Goal: Book appointment/travel/reservation

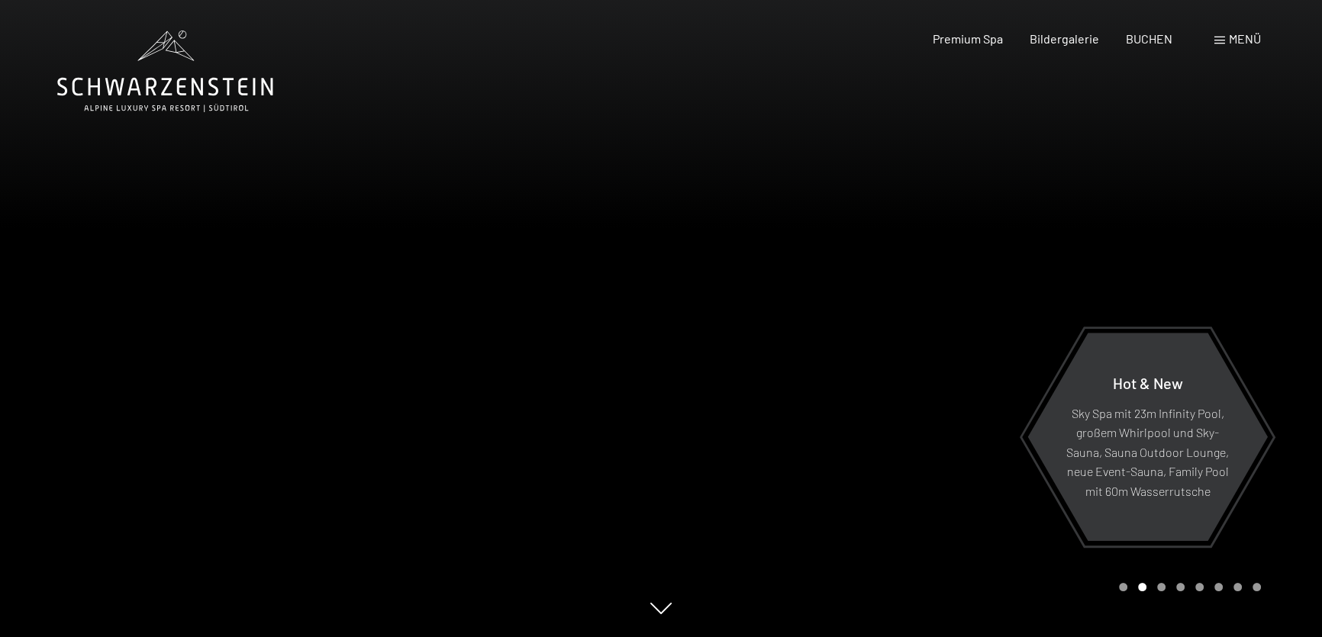
click at [1224, 41] on div "Menü" at bounding box center [1237, 39] width 47 height 17
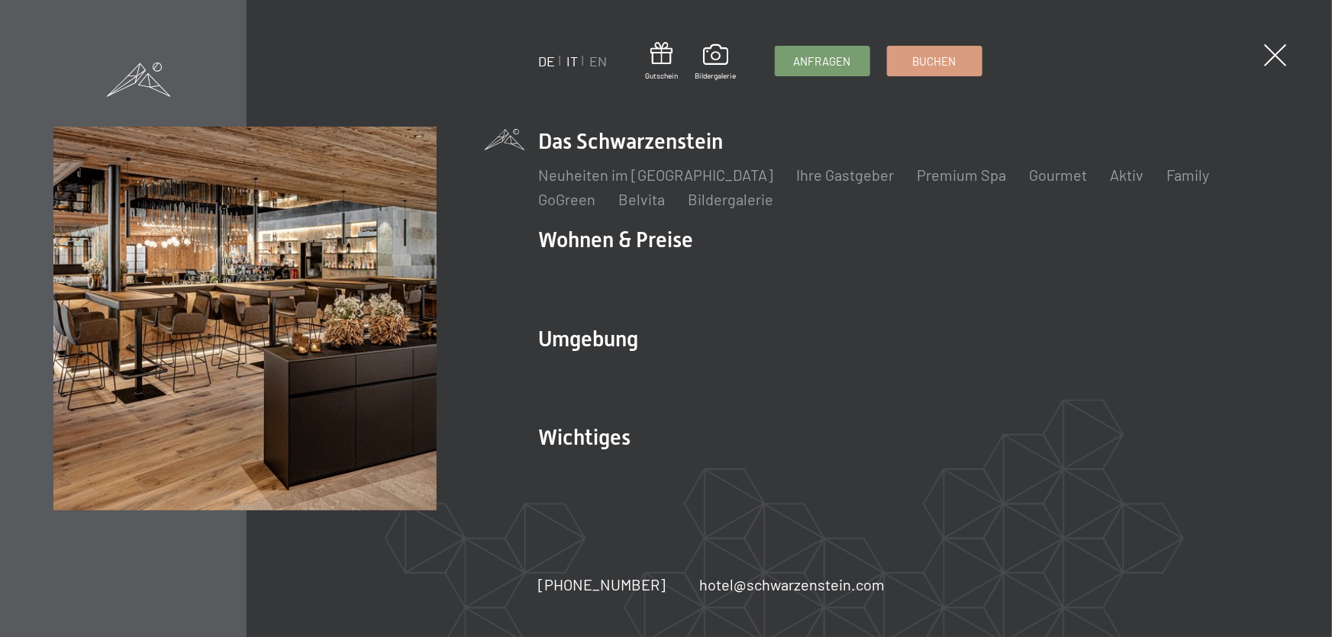
click at [573, 64] on link "IT" at bounding box center [572, 61] width 11 height 17
click at [569, 61] on link "IT" at bounding box center [572, 61] width 11 height 17
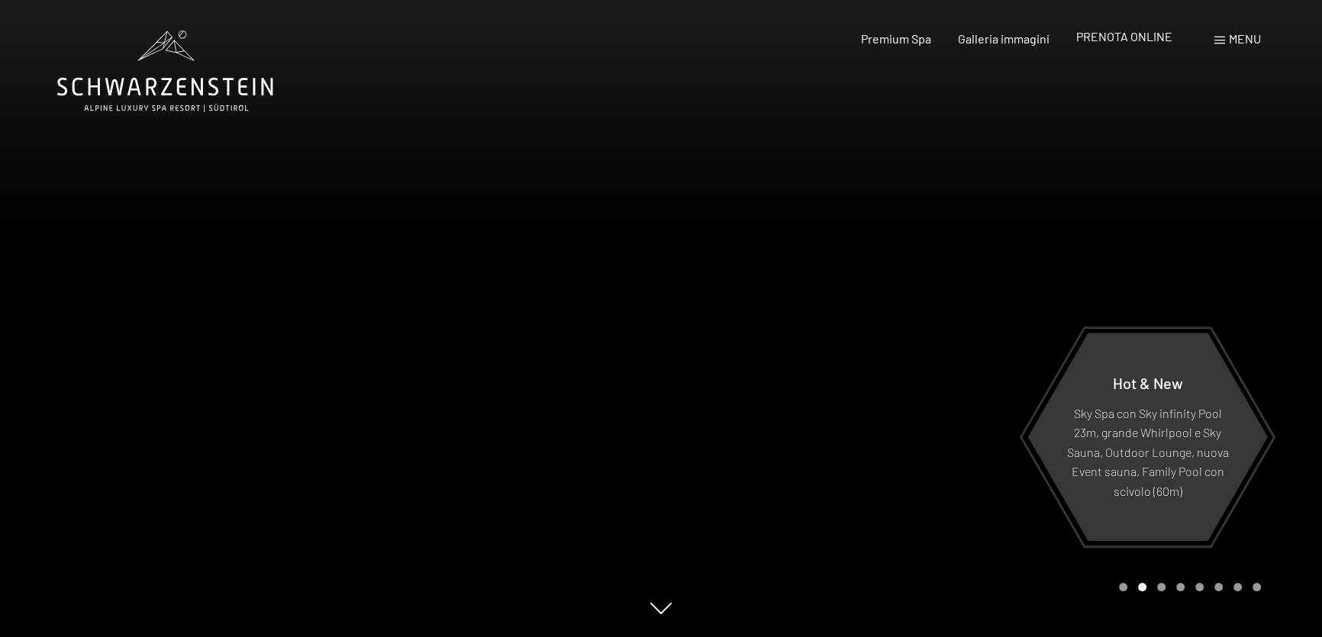
click at [1160, 38] on span "PRENOTA ONLINE" at bounding box center [1124, 36] width 96 height 15
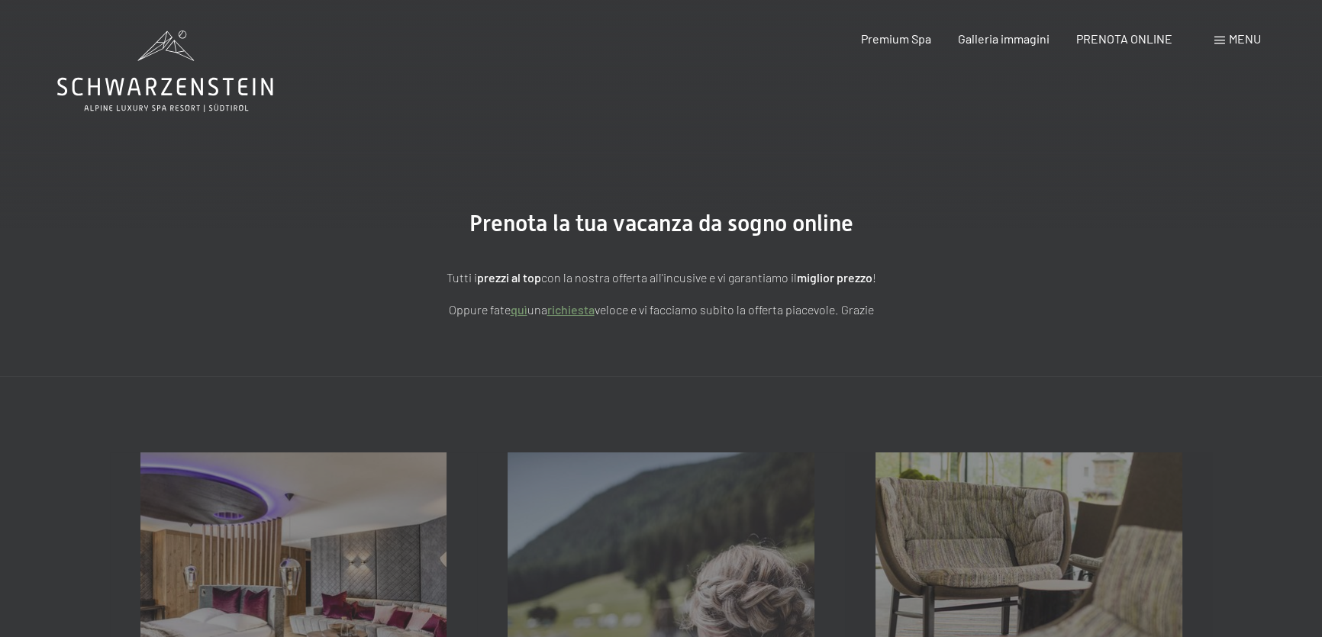
click at [1234, 39] on span "Menu" at bounding box center [1245, 38] width 32 height 15
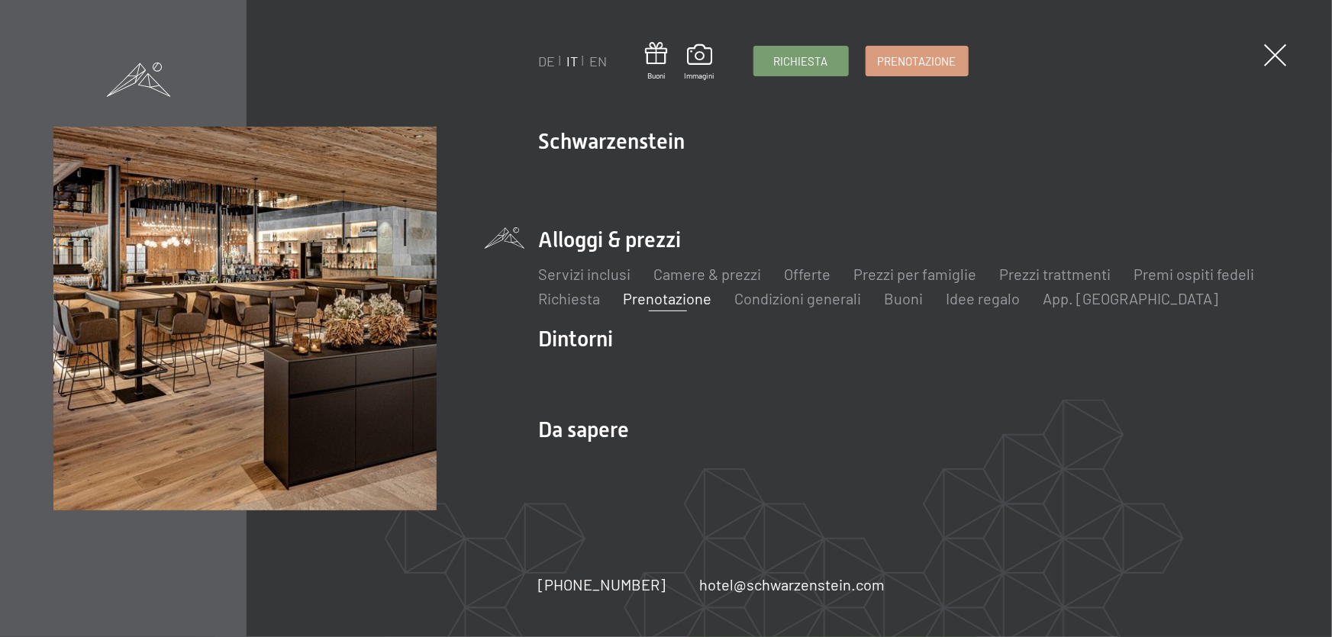
click at [863, 61] on div "Richiesta Prenotazione" at bounding box center [860, 61] width 215 height 31
click at [875, 63] on link "Prenotazione" at bounding box center [917, 58] width 102 height 29
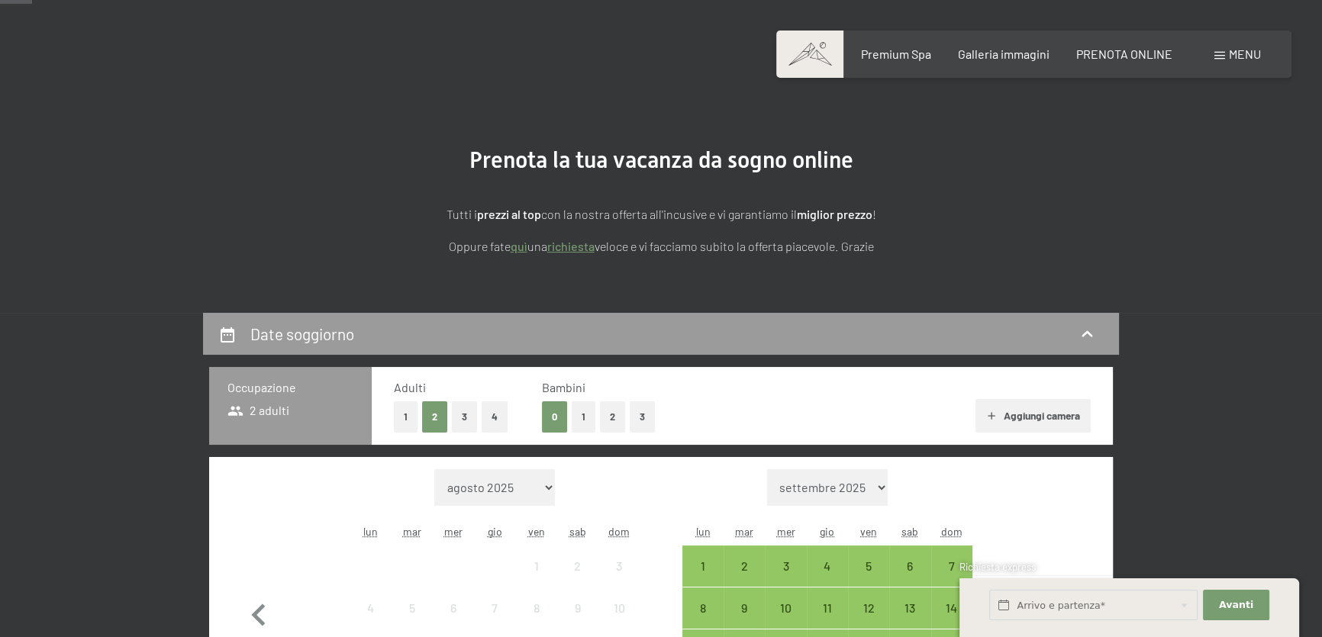
scroll to position [138, 0]
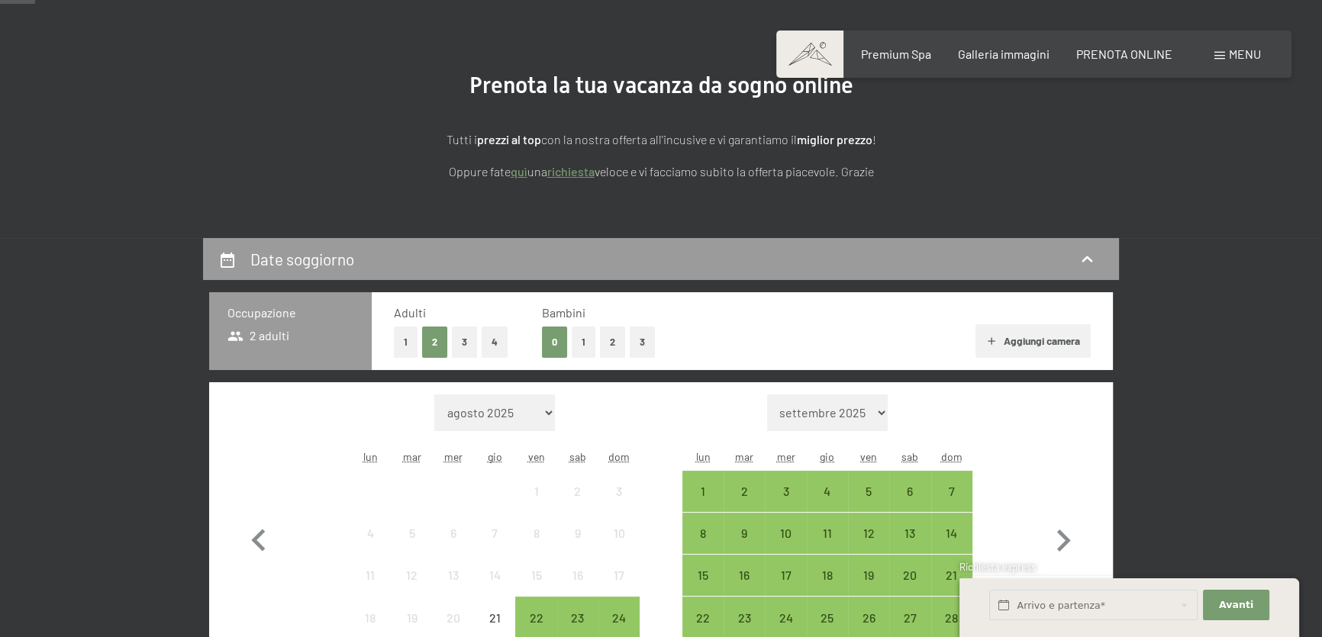
click at [608, 342] on button "2" at bounding box center [612, 342] width 25 height 31
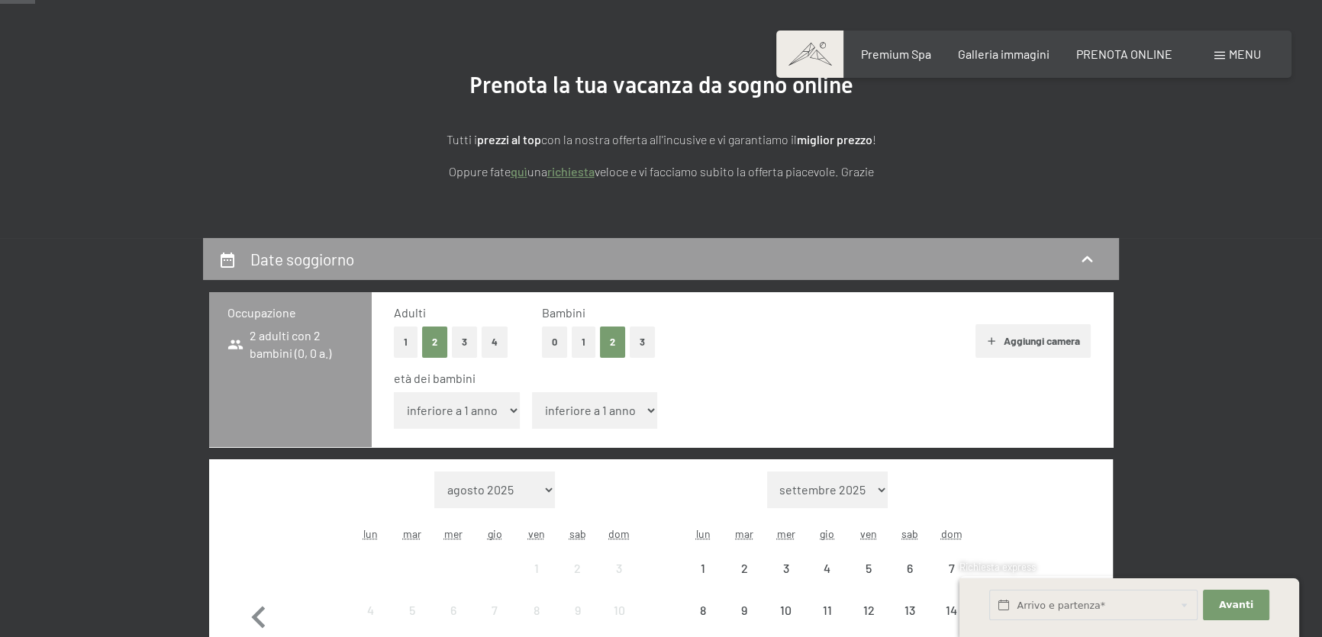
click at [599, 418] on select "inferiore a 1 anno 1 anno 2 anni 3 anni 4 anni 5 anni 6 anni 7 anni 8 anni 9 an…" at bounding box center [595, 410] width 126 height 37
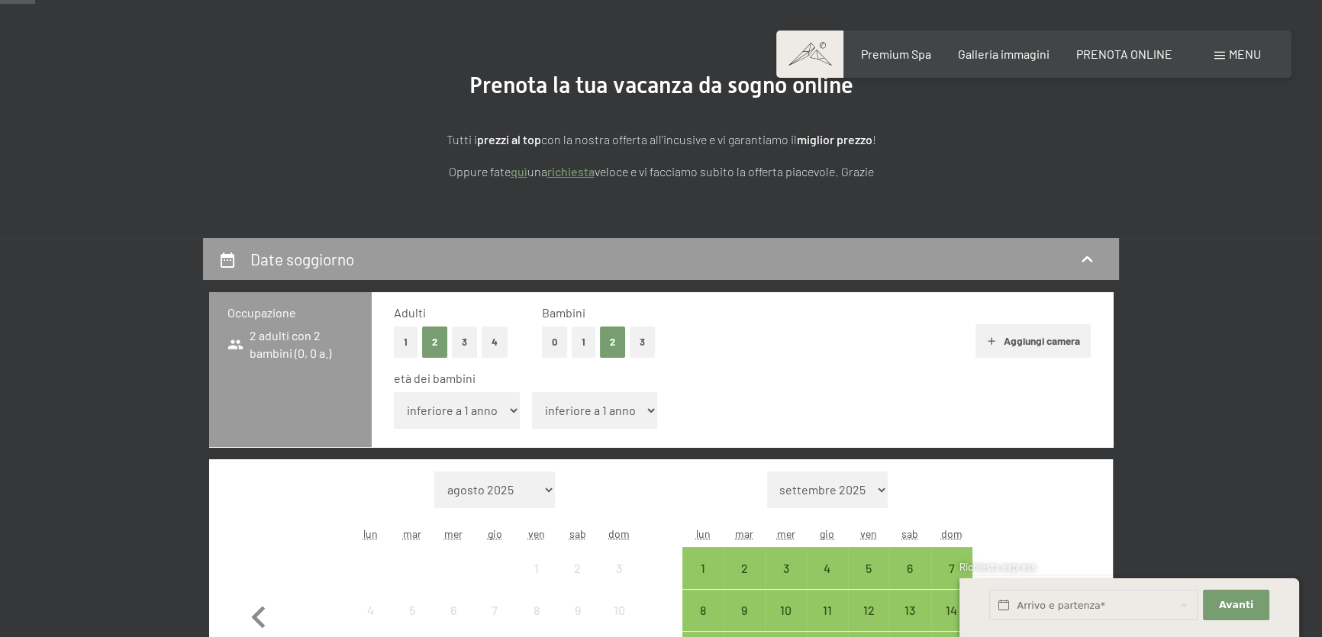
select select "7"
click at [532, 392] on select "inferiore a 1 anno 1 anno 2 anni 3 anni 4 anni 5 anni 6 anni 7 anni 8 anni 9 an…" at bounding box center [595, 410] width 126 height 37
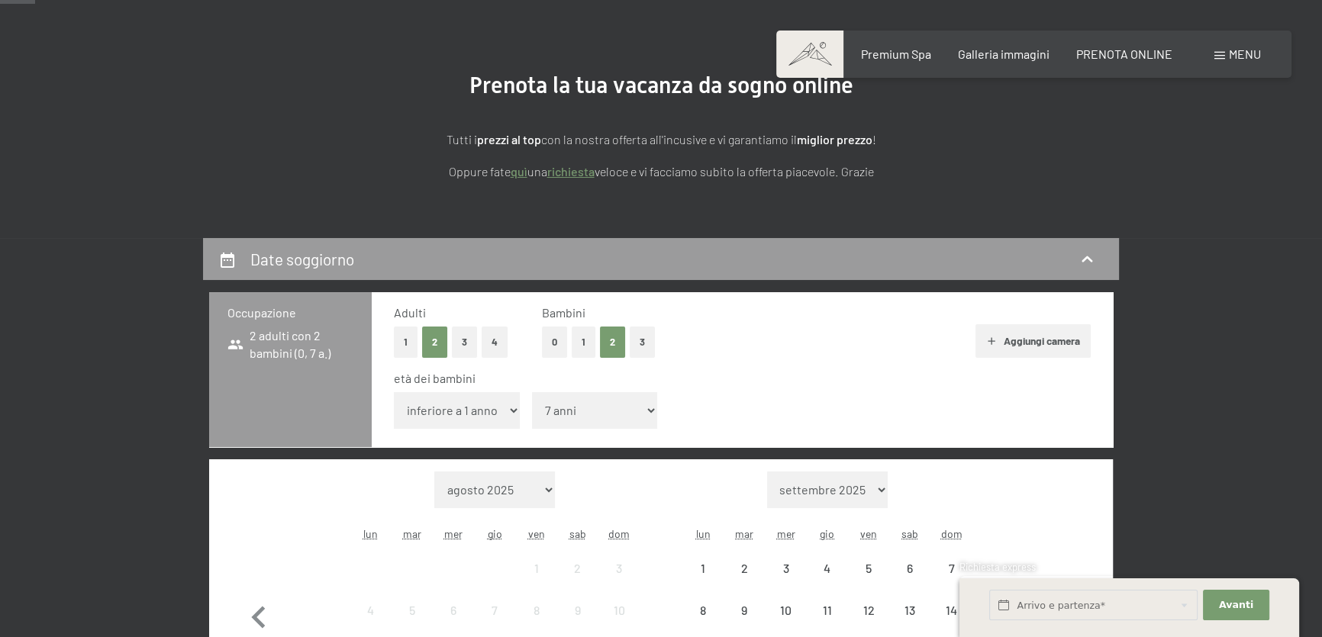
click at [451, 419] on select "inferiore a 1 anno 1 anno 2 anni 3 anni 4 anni 5 anni 6 anni 7 anni 8 anni 9 an…" at bounding box center [457, 410] width 126 height 37
select select "4"
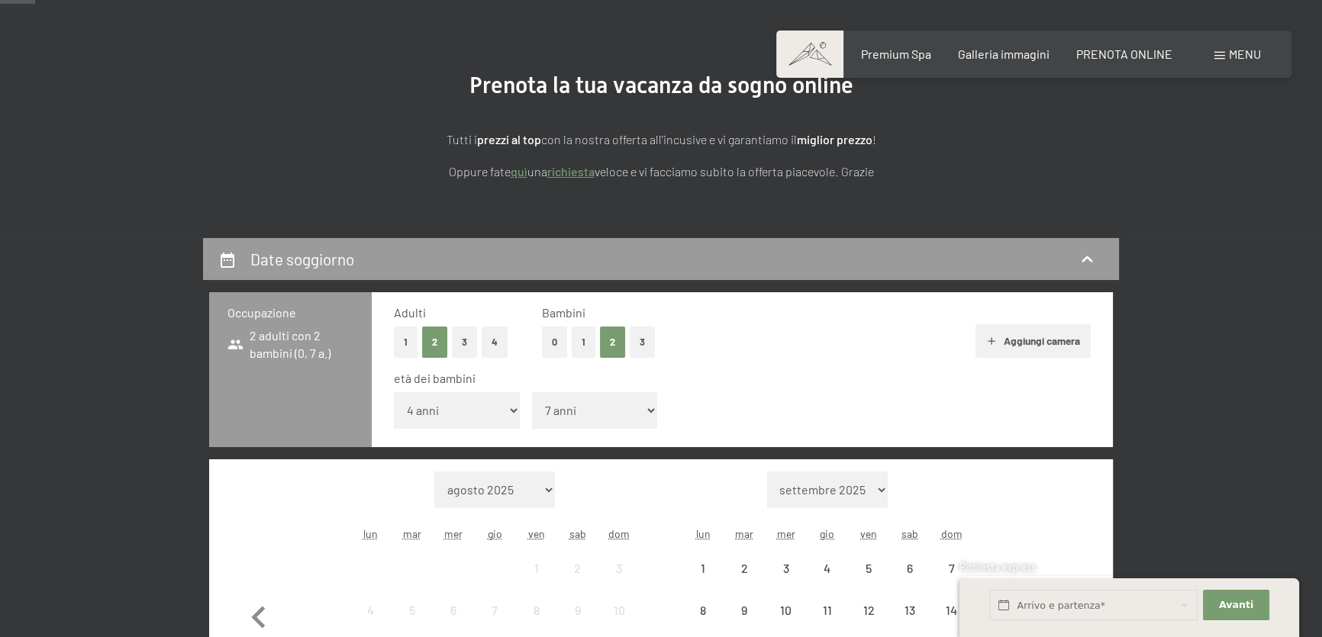
click at [394, 392] on select "inferiore a 1 anno 1 anno 2 anni 3 anni 4 anni 5 anni 6 anni 7 anni 8 anni 9 an…" at bounding box center [457, 410] width 126 height 37
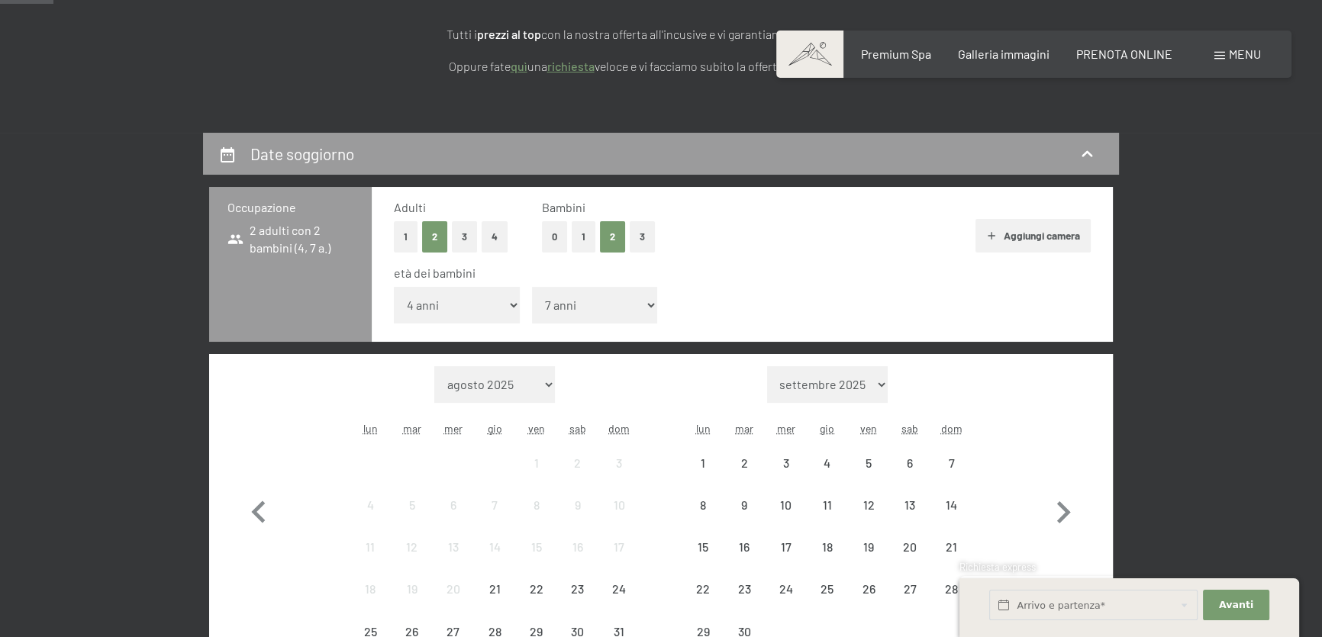
scroll to position [347, 0]
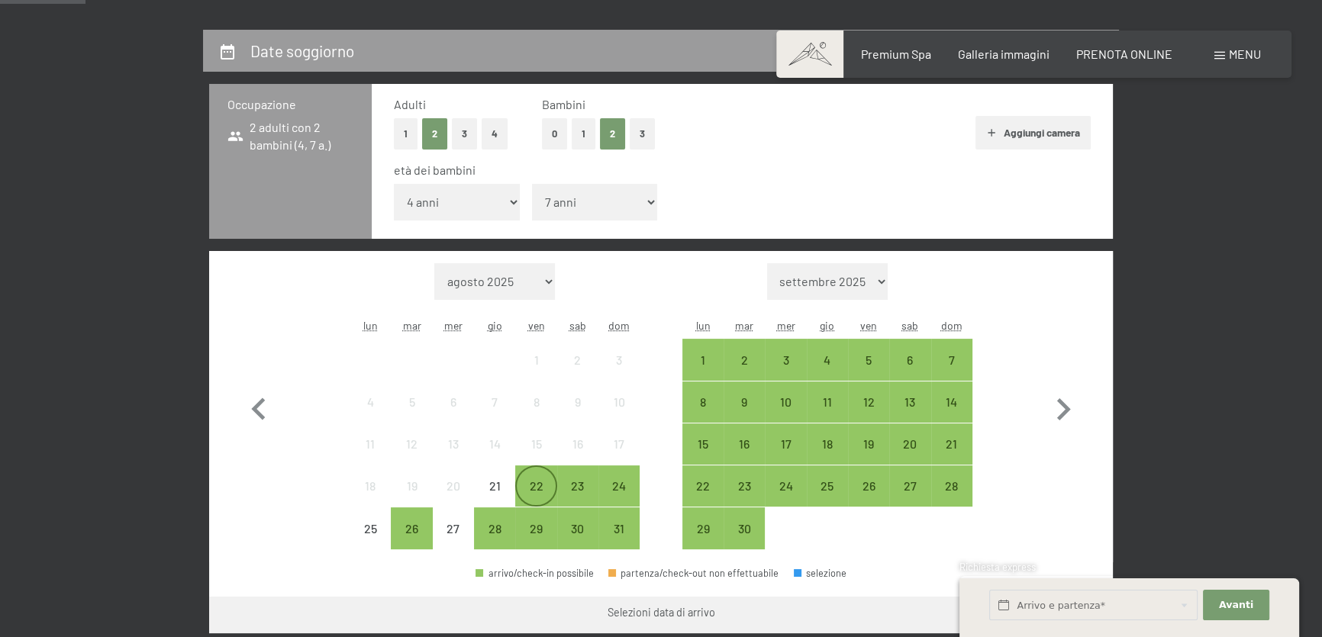
click at [547, 492] on div "22" at bounding box center [536, 499] width 38 height 38
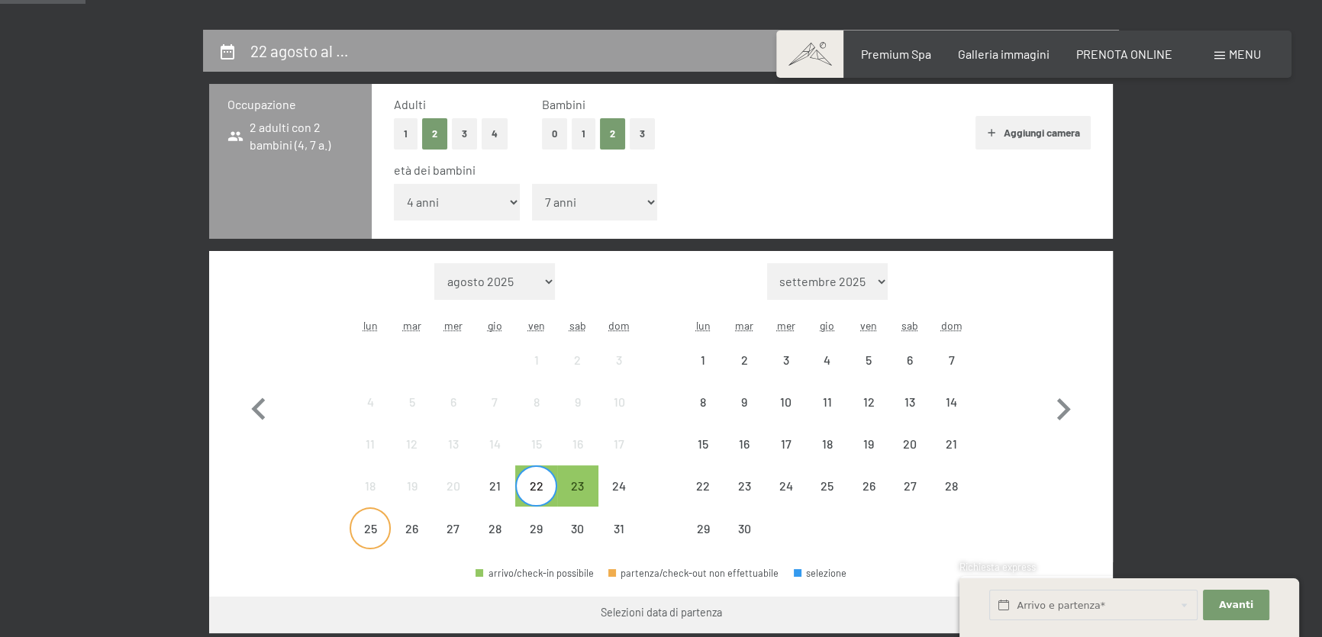
click at [366, 525] on div "25" at bounding box center [370, 542] width 38 height 38
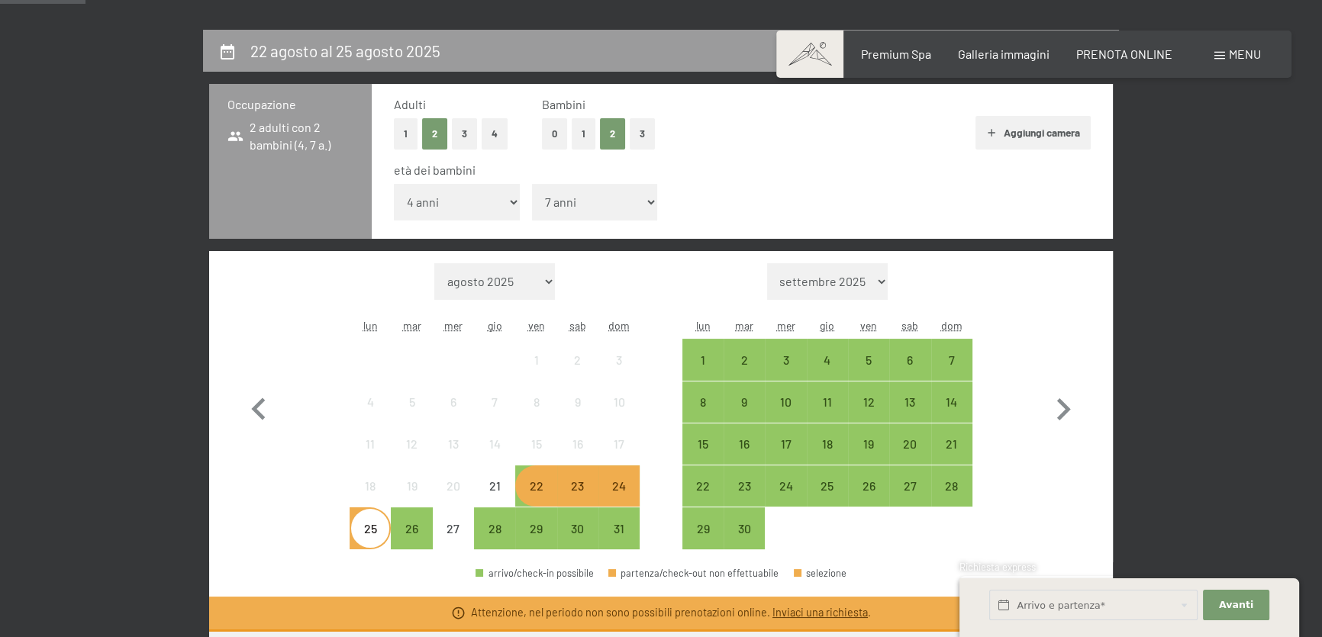
click at [832, 611] on link "Inviaci una richiesta" at bounding box center [820, 612] width 95 height 13
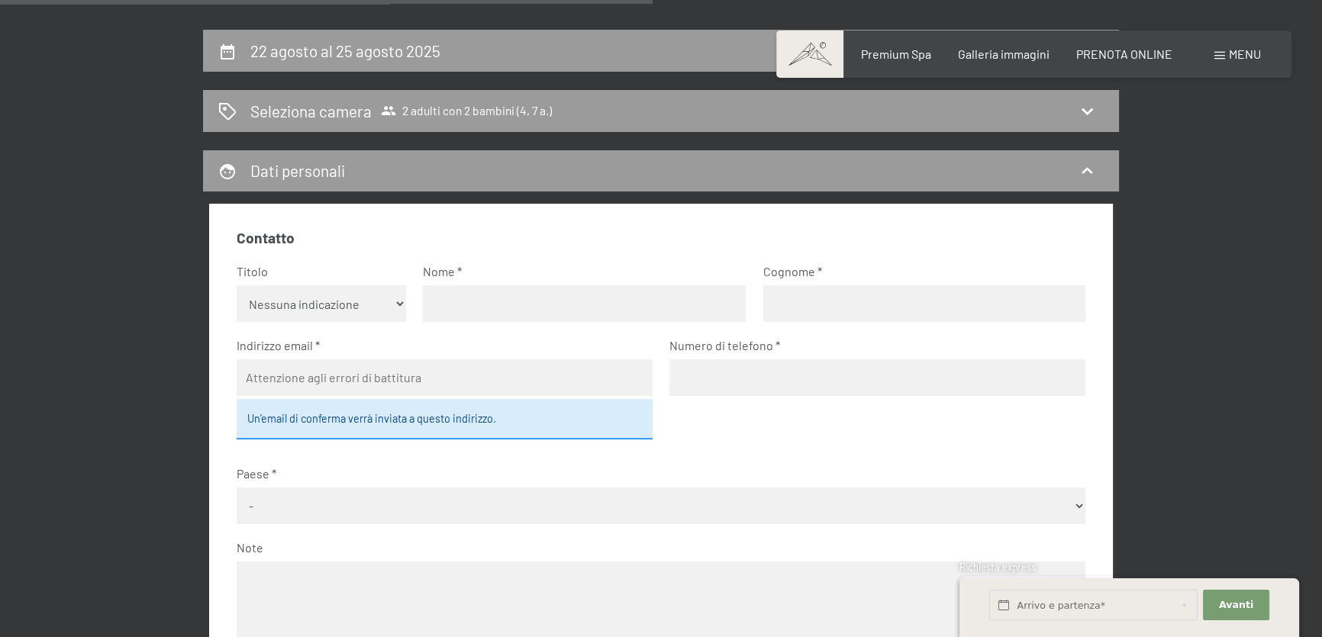
scroll to position [376, 0]
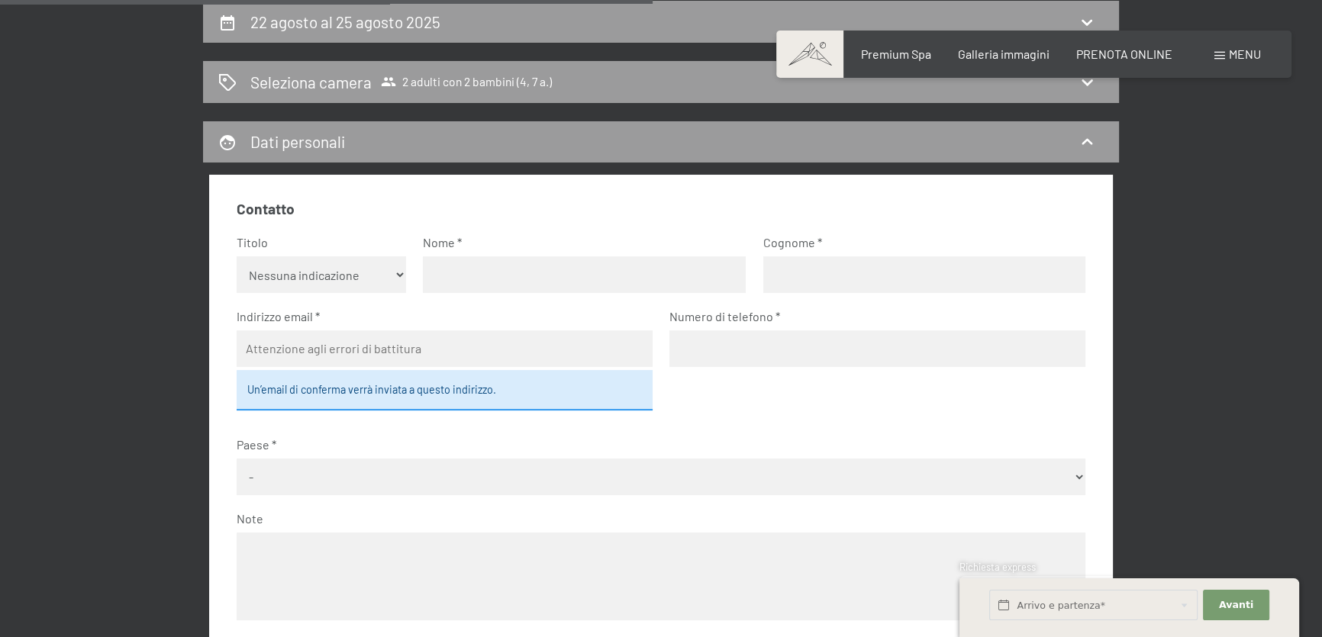
click at [389, 273] on select "Nessuna indicazione Sig.ra Sig." at bounding box center [322, 274] width 170 height 37
select select "m"
click at [237, 256] on select "Nessuna indicazione Sig.ra Sig." at bounding box center [322, 274] width 170 height 37
click at [484, 288] on input "text" at bounding box center [584, 274] width 323 height 37
type input "[PERSON_NAME]"
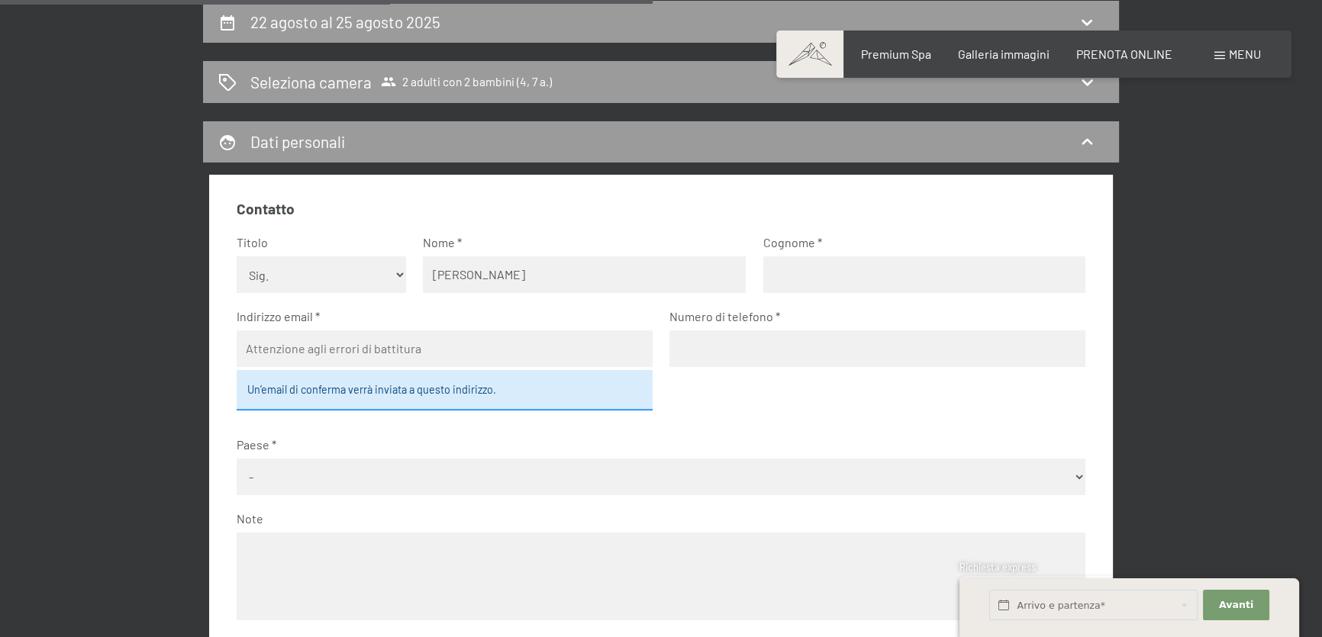
click at [830, 263] on input "text" at bounding box center [924, 274] width 323 height 37
type input "Busa"
click at [549, 360] on span "Consenso marketing*" at bounding box center [571, 363] width 115 height 15
click at [507, 360] on input "Consenso marketing*" at bounding box center [499, 363] width 15 height 15
checkbox input "false"
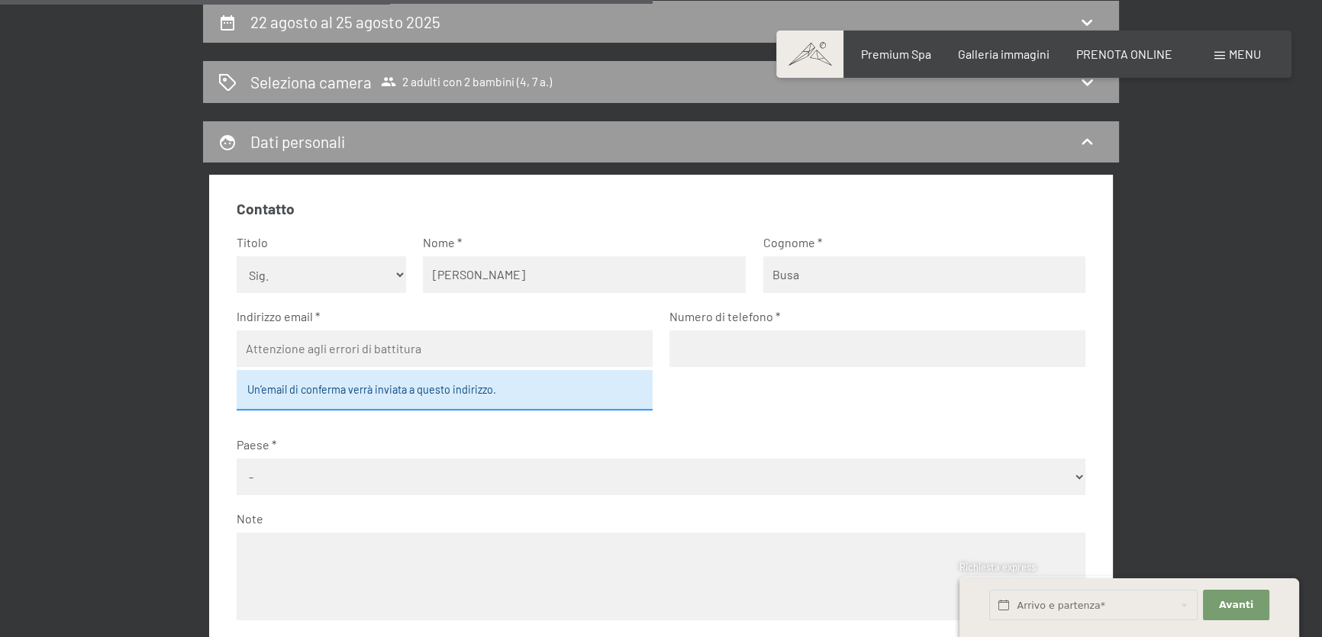
click at [492, 353] on input "email" at bounding box center [445, 349] width 416 height 37
type input "[EMAIL_ADDRESS][DOMAIN_NAME]"
click at [697, 344] on input "tel" at bounding box center [877, 349] width 416 height 37
type input "3407353981"
click at [405, 473] on select "- [GEOGRAPHIC_DATA] [GEOGRAPHIC_DATA] [GEOGRAPHIC_DATA] [GEOGRAPHIC_DATA] [GEOG…" at bounding box center [662, 477] width 850 height 37
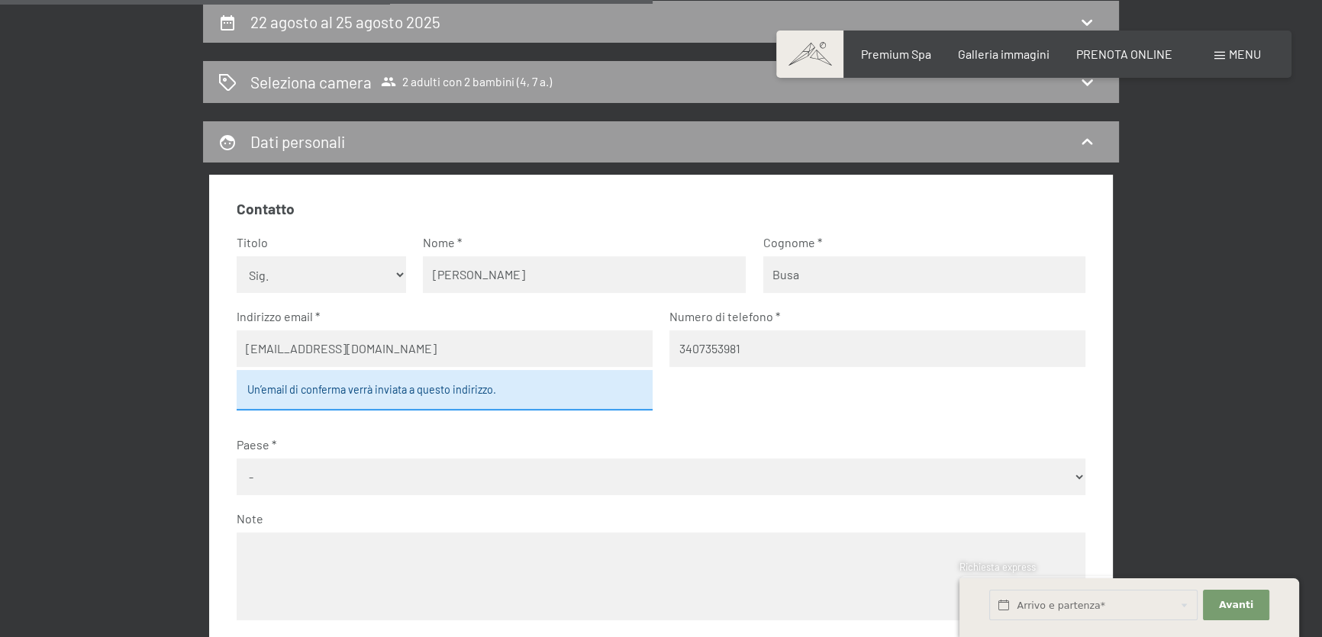
select select "ITA"
click at [237, 459] on select "- [GEOGRAPHIC_DATA] [GEOGRAPHIC_DATA] [GEOGRAPHIC_DATA] [GEOGRAPHIC_DATA] [GEOG…" at bounding box center [662, 477] width 850 height 37
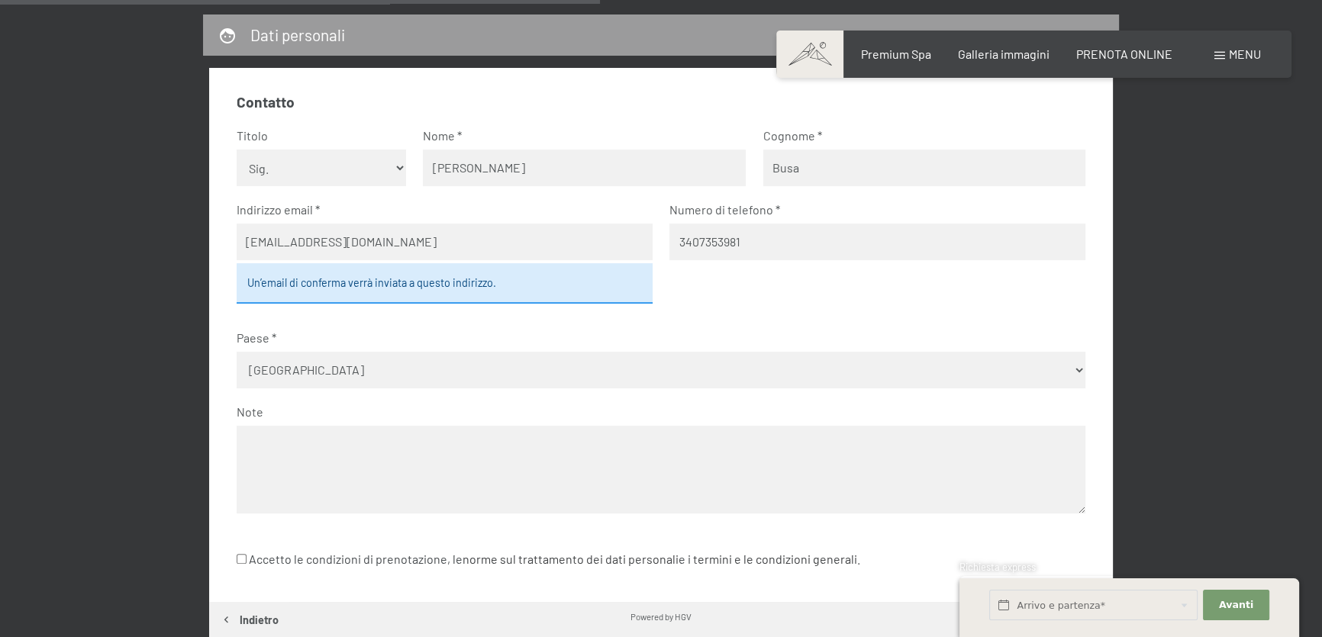
scroll to position [723, 0]
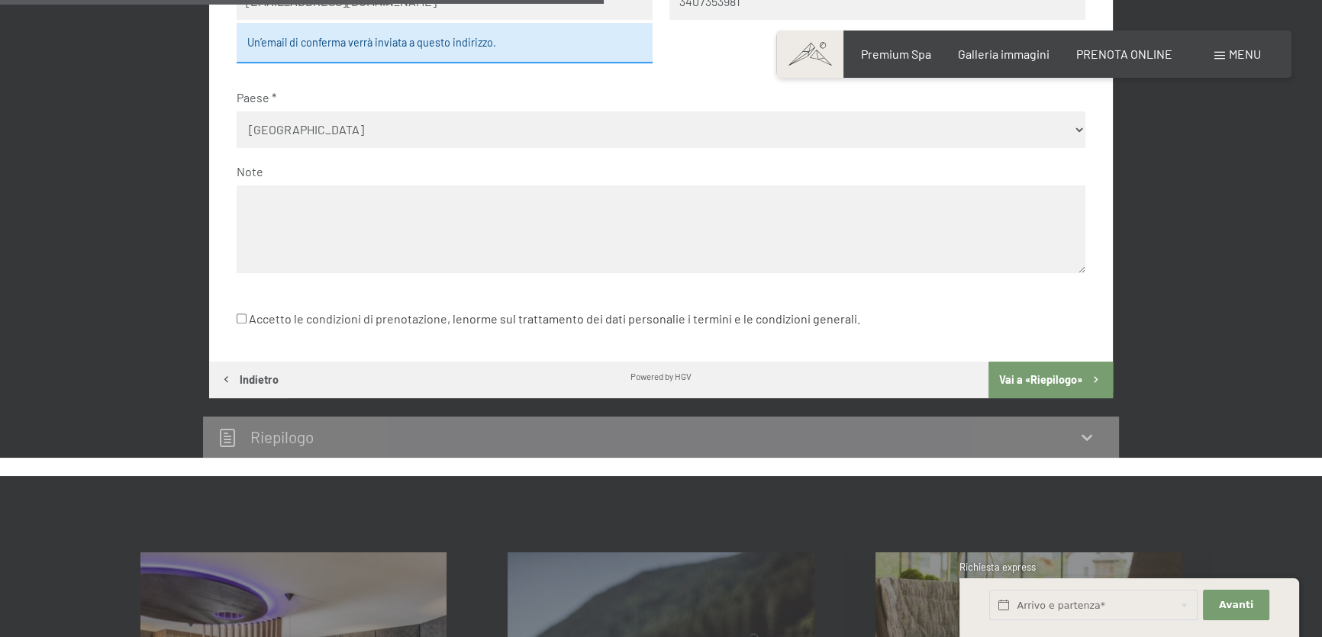
click at [243, 323] on label "Accetto le condizioni di prenotazione, le norme sul trattamento dei dati person…" at bounding box center [549, 319] width 624 height 29
click at [243, 323] on input "Accetto le condizioni di prenotazione, le norme sul trattamento dei dati person…" at bounding box center [242, 319] width 10 height 10
checkbox input "true"
click at [1022, 383] on button "Vai a «Riepilogo»" at bounding box center [1051, 380] width 124 height 37
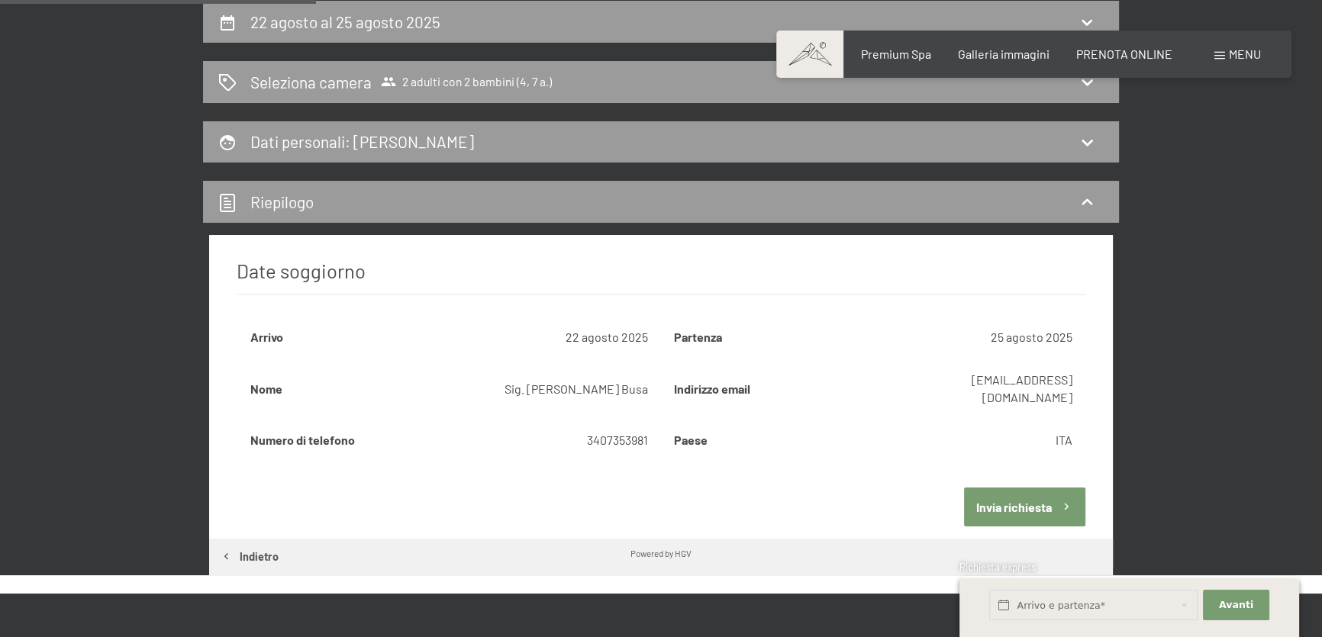
click at [994, 462] on div "Date soggiorno [GEOGRAPHIC_DATA] [DATE] [GEOGRAPHIC_DATA] [DATE] Nome Sig. [PER…" at bounding box center [661, 387] width 904 height 304
click at [1001, 488] on button "Invia richiesta" at bounding box center [1024, 507] width 121 height 39
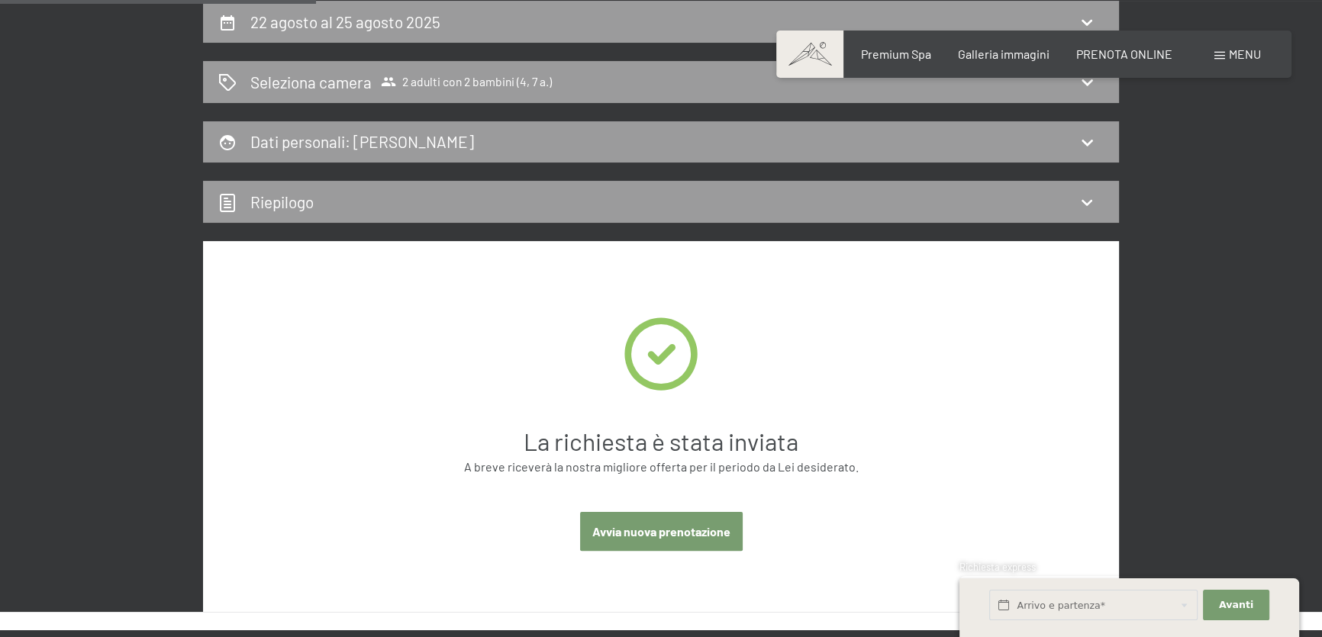
click at [645, 521] on button "Avvia nuova prenotazione" at bounding box center [661, 531] width 163 height 39
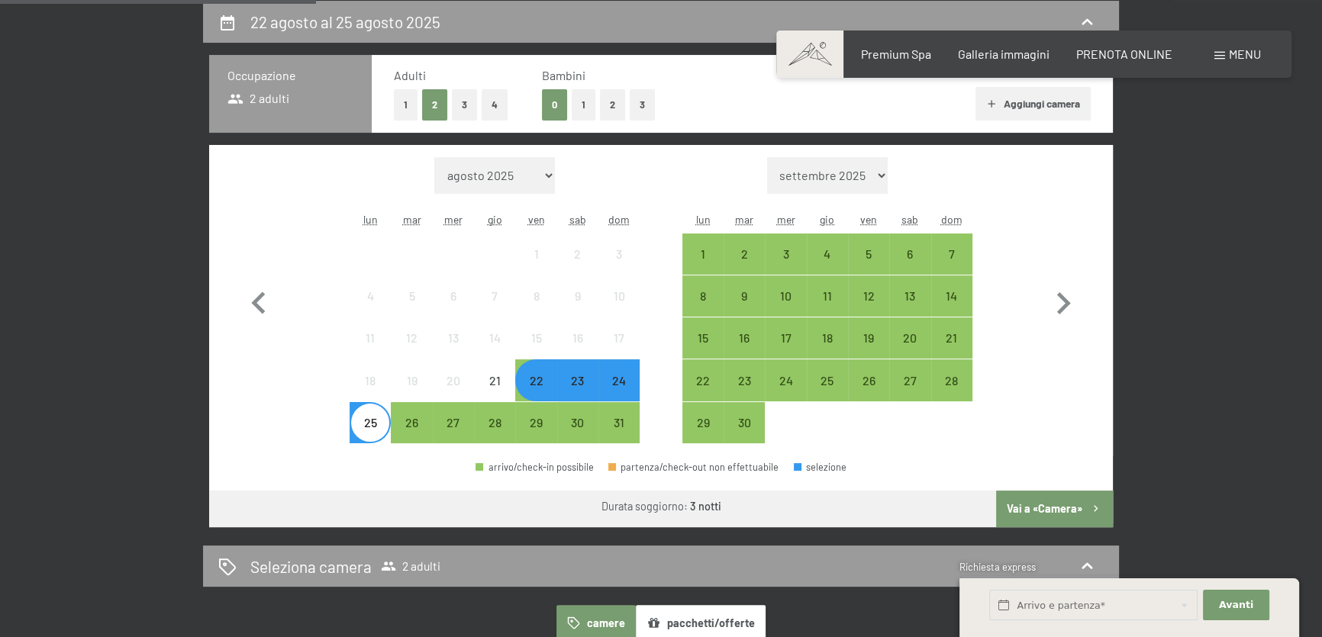
click at [540, 387] on div "22" at bounding box center [536, 394] width 38 height 38
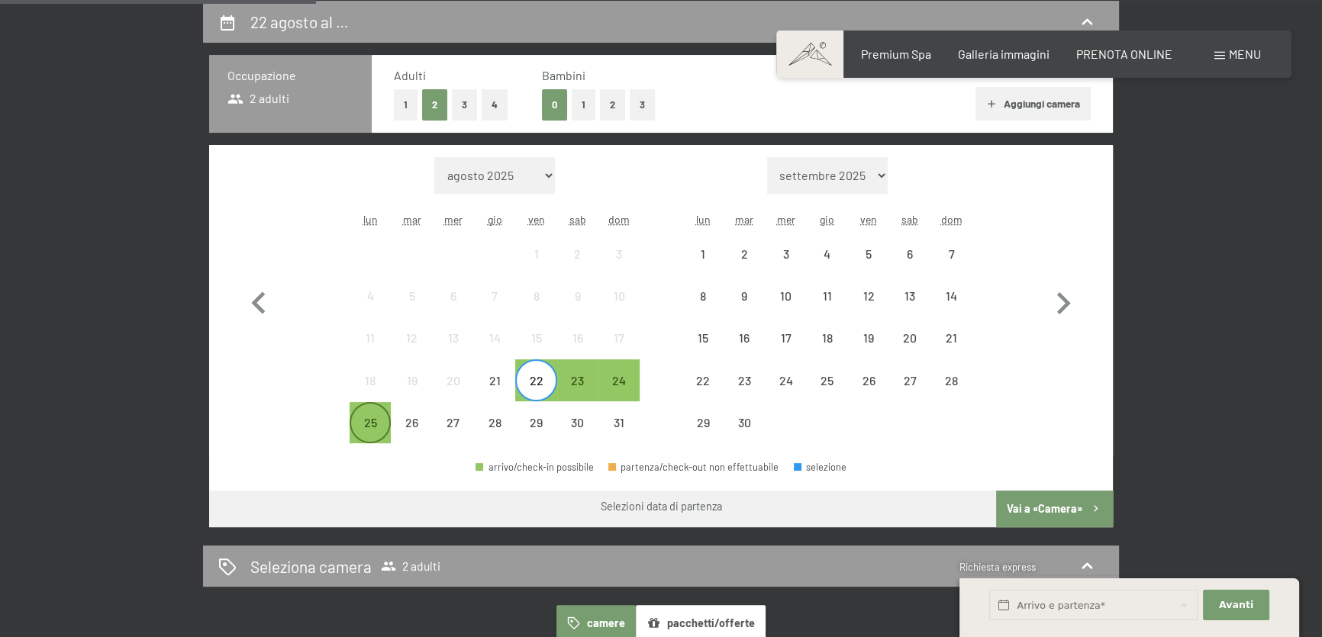
click at [361, 426] on div "25" at bounding box center [370, 436] width 38 height 38
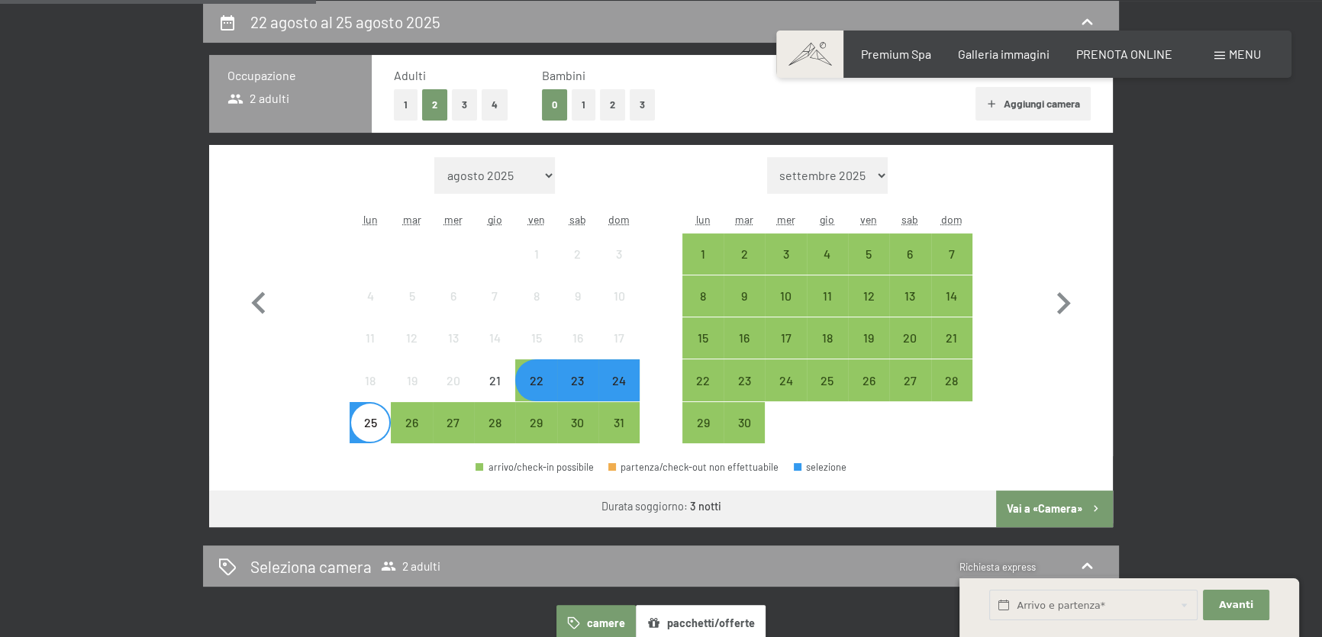
click at [998, 496] on button "Vai a «Camera»" at bounding box center [1054, 509] width 117 height 37
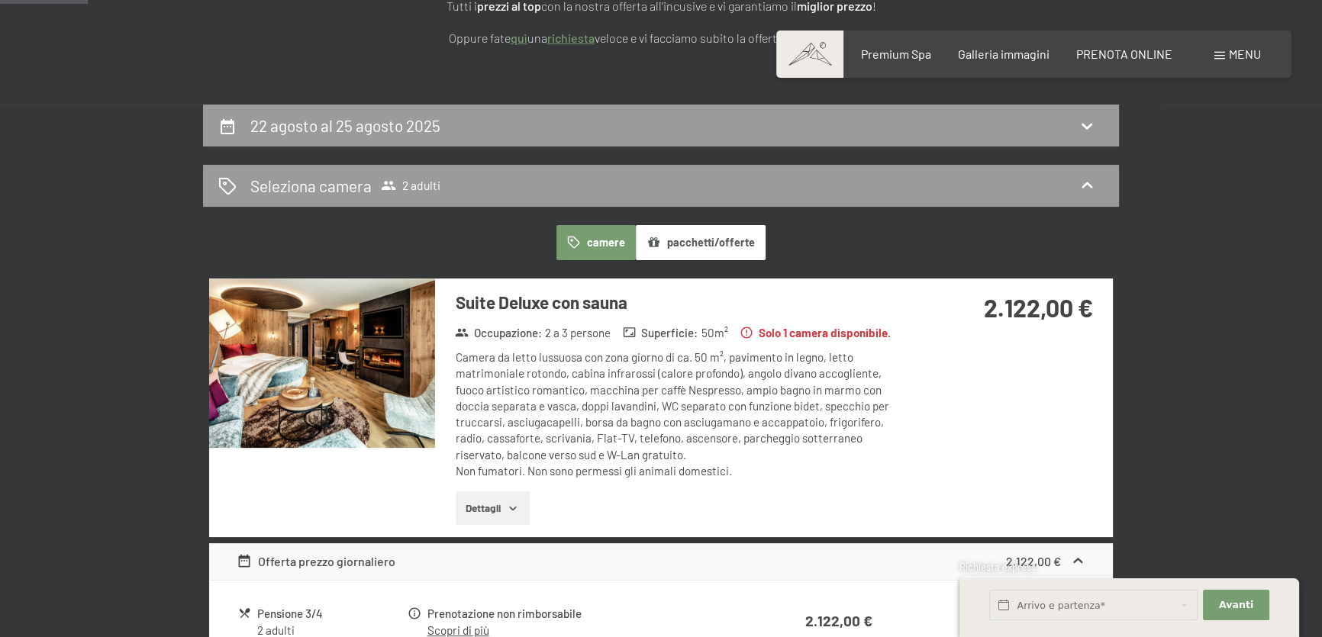
scroll to position [277, 0]
